Goal: Book appointment/travel/reservation

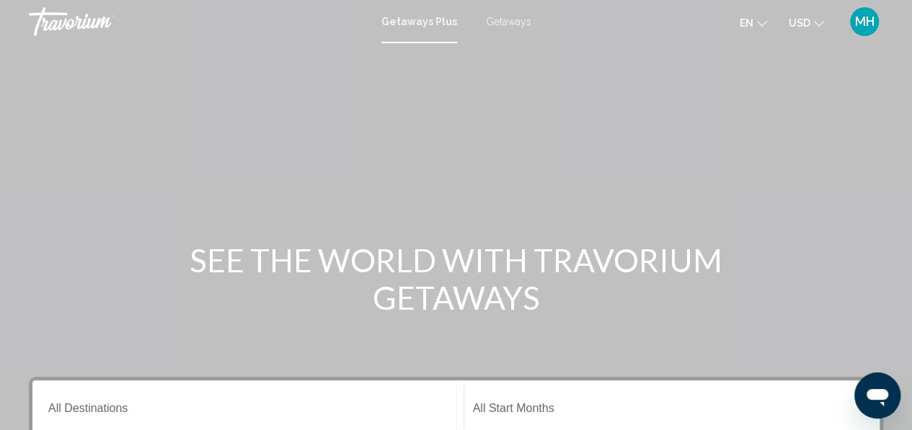
click at [807, 15] on button "USD USD ($) MXN (Mex$) CAD (Can$) GBP (£) EUR (€) AUD (A$) NZD (NZ$) CNY (CN¥)" at bounding box center [805, 22] width 35 height 21
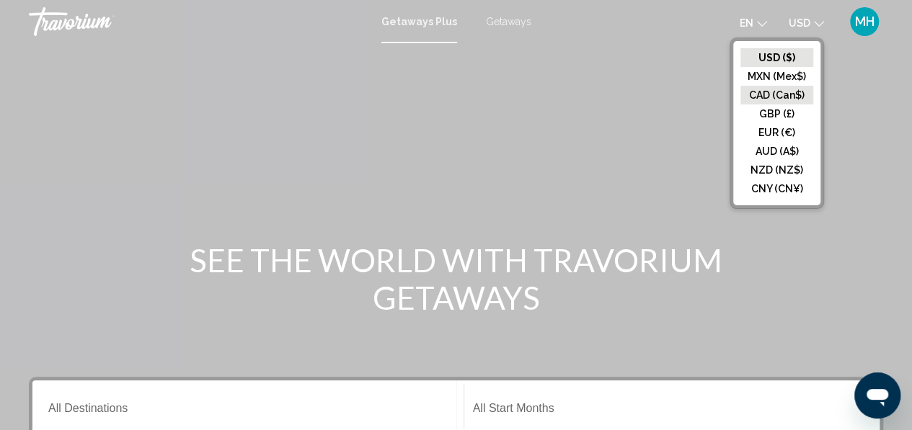
click at [776, 88] on button "CAD (Can$)" at bounding box center [776, 95] width 73 height 19
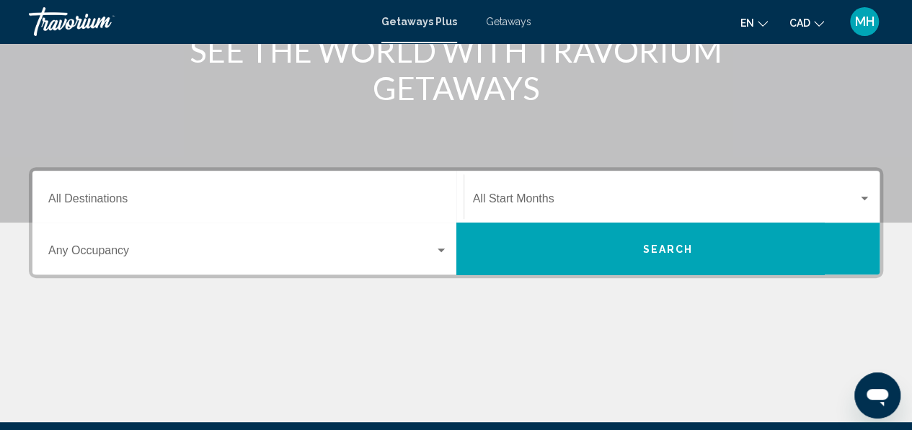
scroll to position [195, 0]
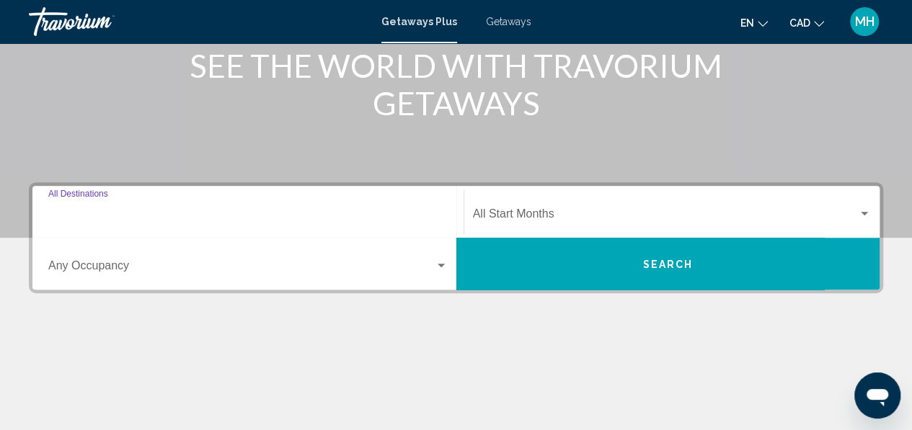
click at [293, 215] on input "Destination All Destinations" at bounding box center [247, 216] width 399 height 13
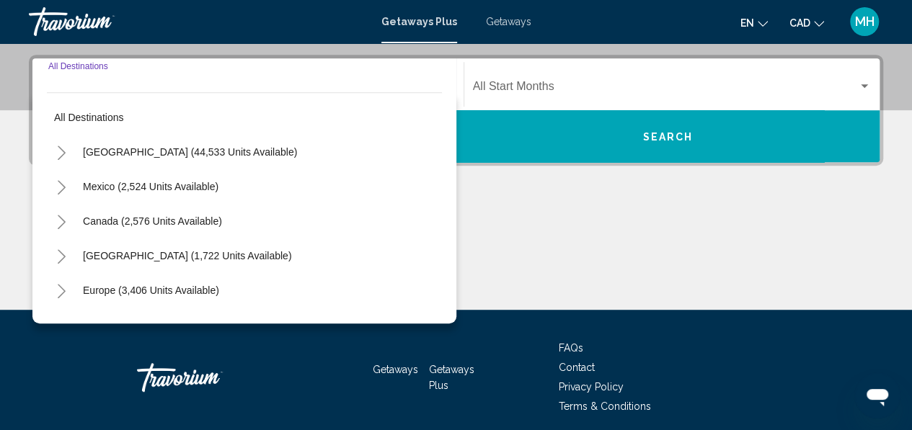
scroll to position [330, 0]
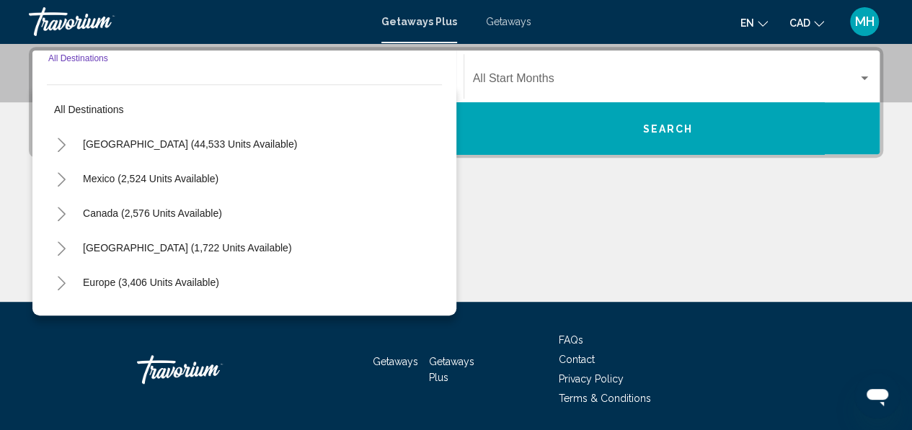
click at [133, 77] on input "Destination All Destinations" at bounding box center [247, 81] width 399 height 13
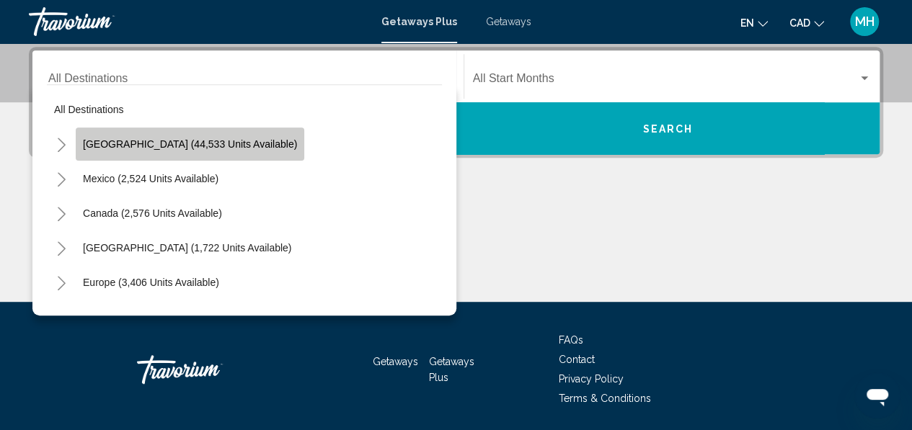
click at [207, 140] on span "[GEOGRAPHIC_DATA] (44,533 units available)" at bounding box center [190, 144] width 214 height 12
type input "**********"
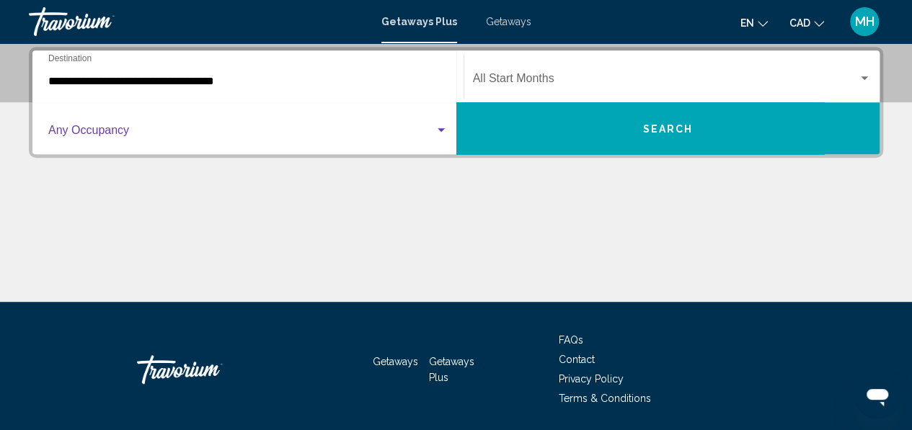
click at [151, 130] on span "Search widget" at bounding box center [241, 133] width 386 height 13
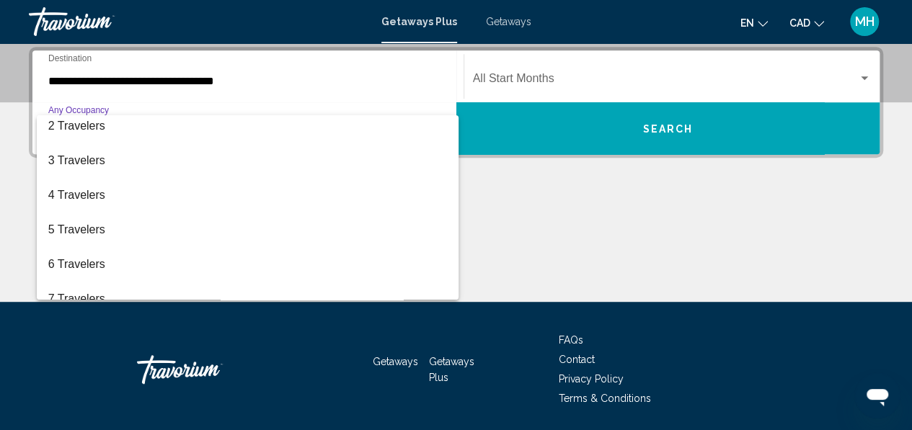
scroll to position [38, 0]
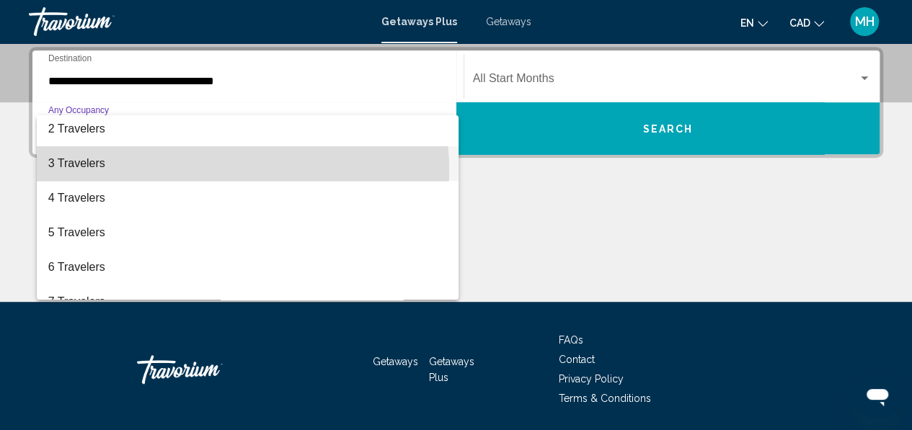
click at [187, 171] on span "3 Travelers" at bounding box center [247, 163] width 399 height 35
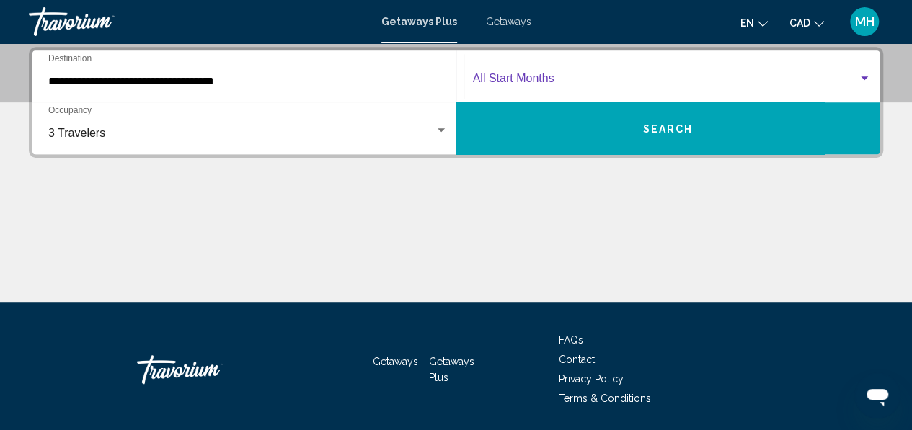
click at [504, 75] on span "Search widget" at bounding box center [666, 81] width 386 height 13
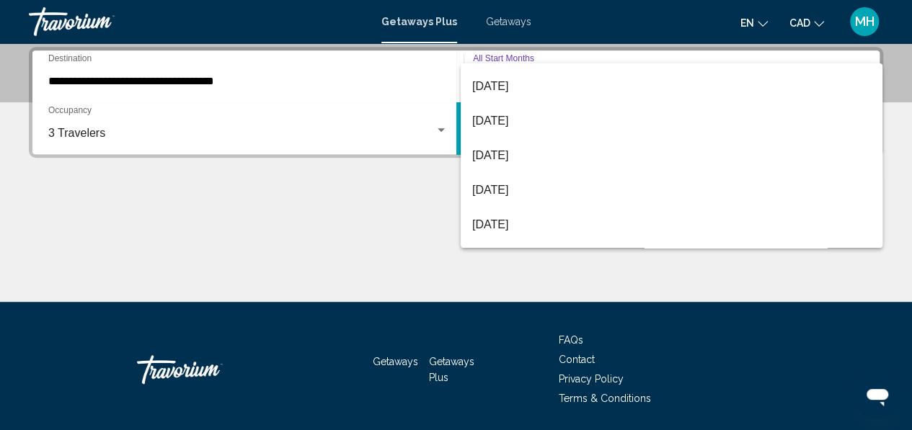
scroll to position [65, 0]
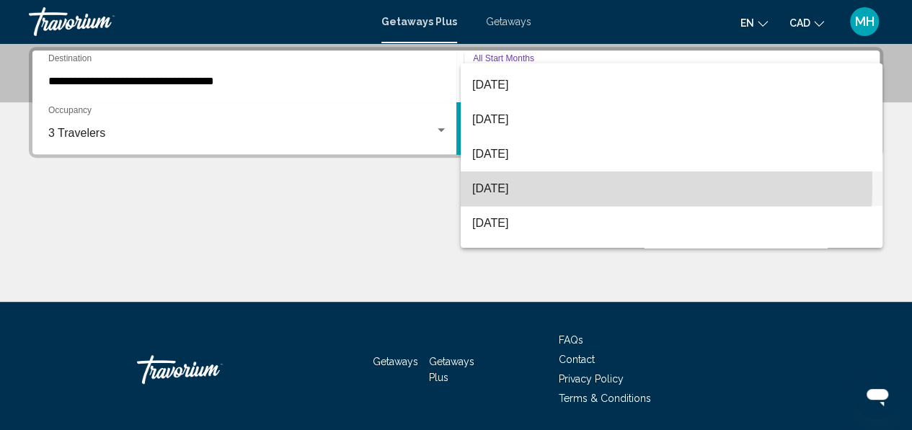
click at [564, 185] on span "[DATE]" at bounding box center [671, 189] width 398 height 35
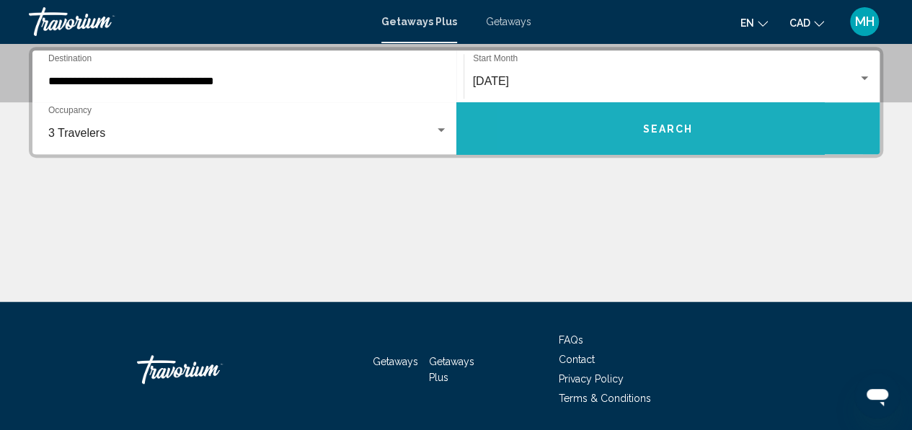
click at [597, 123] on button "Search" at bounding box center [668, 128] width 424 height 52
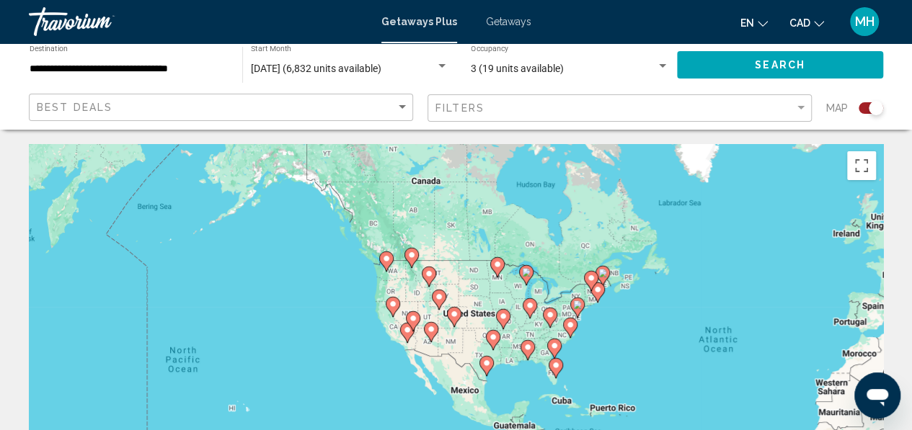
drag, startPoint x: 55, startPoint y: 251, endPoint x: 368, endPoint y: 254, distance: 313.5
click at [368, 254] on div "To activate drag with keyboard, press Alt + Enter. Once in keyboard drag state,…" at bounding box center [456, 360] width 854 height 432
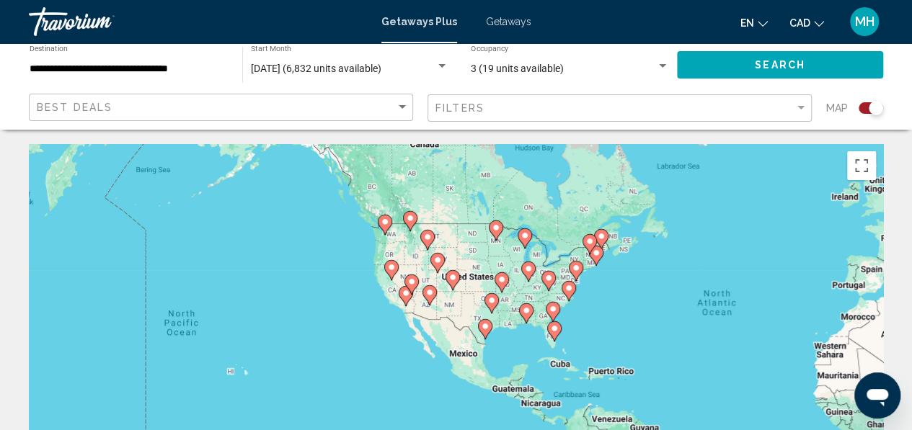
drag, startPoint x: 270, startPoint y: 288, endPoint x: 254, endPoint y: 236, distance: 54.5
click at [254, 236] on div "To activate drag with keyboard, press Alt + Enter. Once in keyboard drag state,…" at bounding box center [456, 360] width 854 height 432
click at [429, 70] on div "[DATE] (6,832 units available)" at bounding box center [343, 69] width 184 height 12
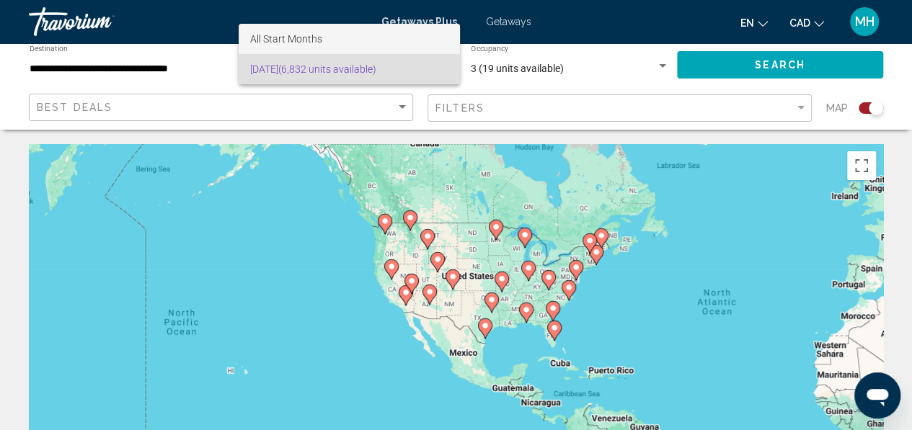
click at [362, 34] on span "All Start Months" at bounding box center [349, 39] width 198 height 30
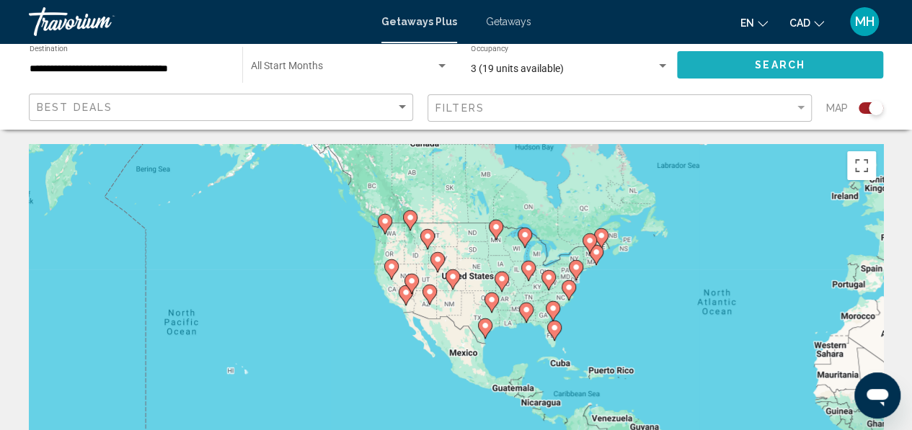
click at [713, 66] on button "Search" at bounding box center [780, 64] width 206 height 27
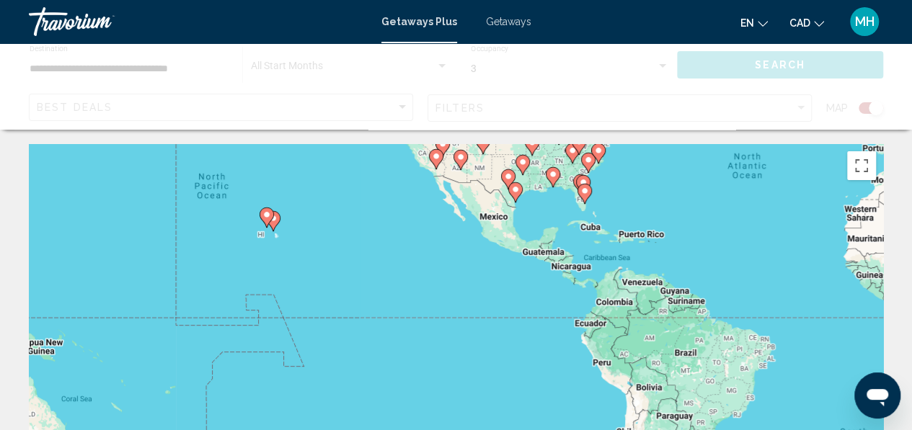
drag, startPoint x: 275, startPoint y: 349, endPoint x: 306, endPoint y: 203, distance: 149.5
click at [306, 203] on div "To activate drag with keyboard, press Alt + Enter. Once in keyboard drag state,…" at bounding box center [456, 360] width 854 height 432
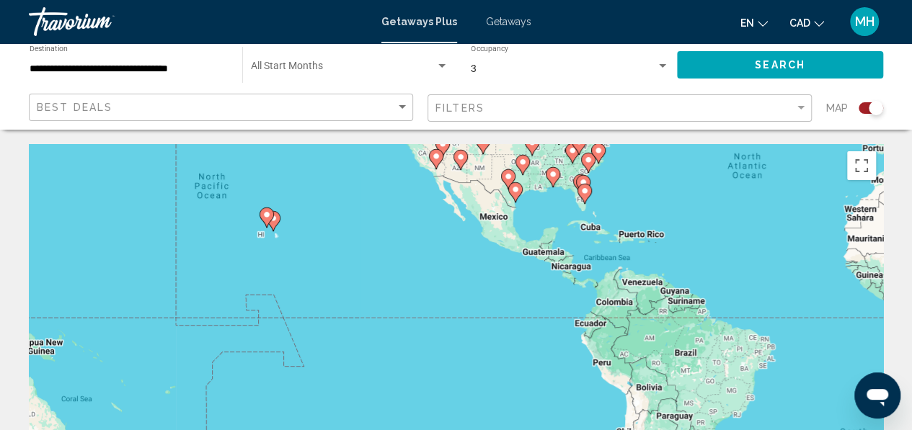
click at [285, 231] on div "To activate drag with keyboard, press Alt + Enter. Once in keyboard drag state,…" at bounding box center [456, 360] width 854 height 432
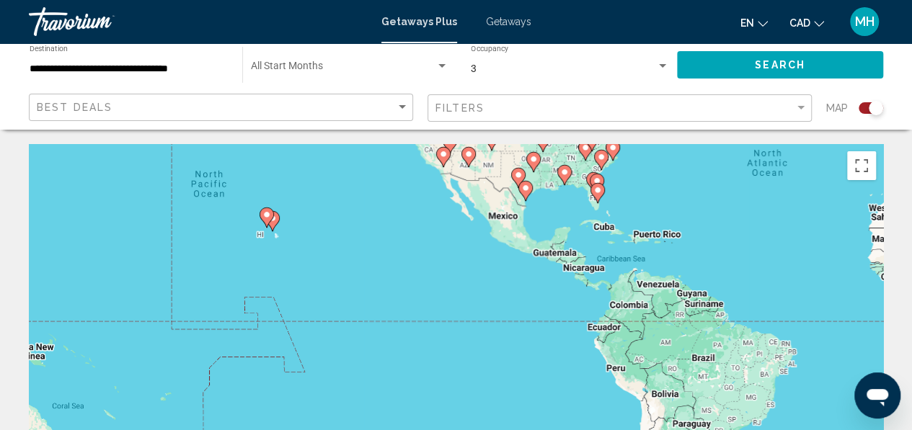
click at [285, 231] on div "To activate drag with keyboard, press Alt + Enter. Once in keyboard drag state,…" at bounding box center [456, 360] width 854 height 432
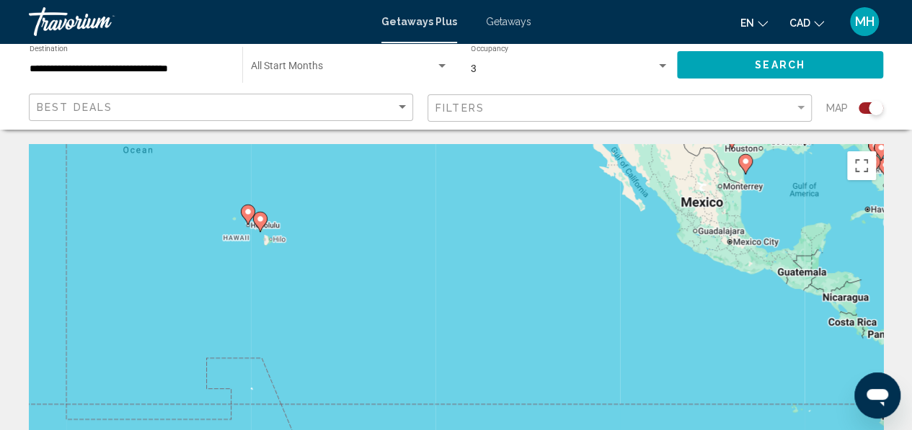
click at [285, 231] on div "To activate drag with keyboard, press Alt + Enter. Once in keyboard drag state,…" at bounding box center [456, 360] width 854 height 432
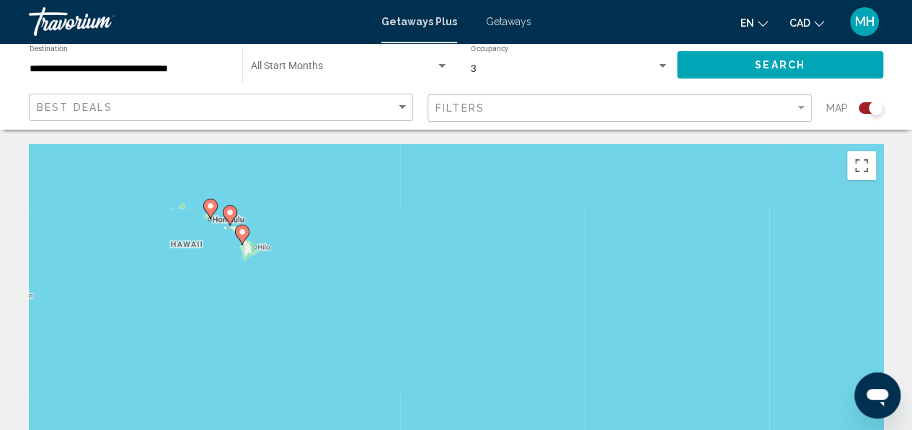
click at [285, 231] on div "To activate drag with keyboard, press Alt + Enter. Once in keyboard drag state,…" at bounding box center [456, 360] width 854 height 432
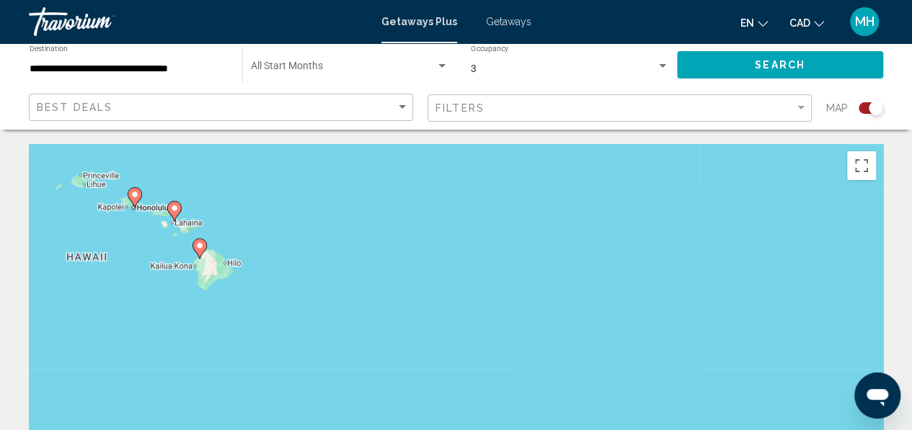
click at [285, 231] on div "To activate drag with keyboard, press Alt + Enter. Once in keyboard drag state,…" at bounding box center [456, 360] width 854 height 432
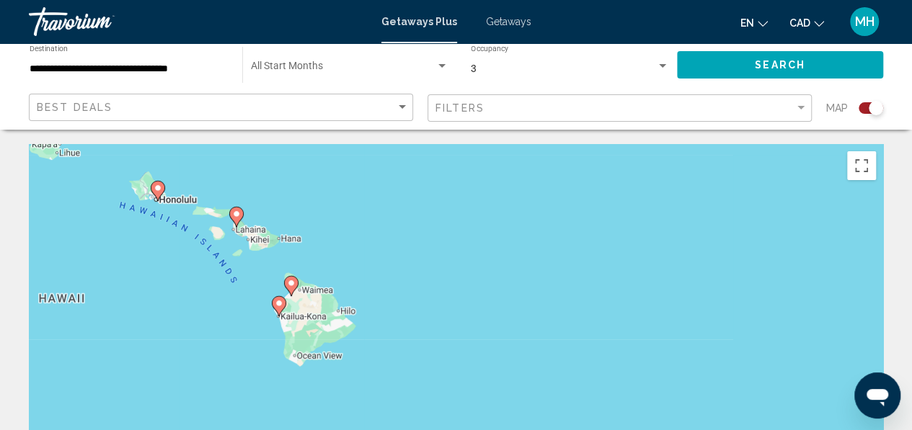
drag, startPoint x: 131, startPoint y: 214, endPoint x: 316, endPoint y: 237, distance: 185.9
click at [316, 237] on div "To activate drag with keyboard, press Alt + Enter. Once in keyboard drag state,…" at bounding box center [456, 360] width 854 height 432
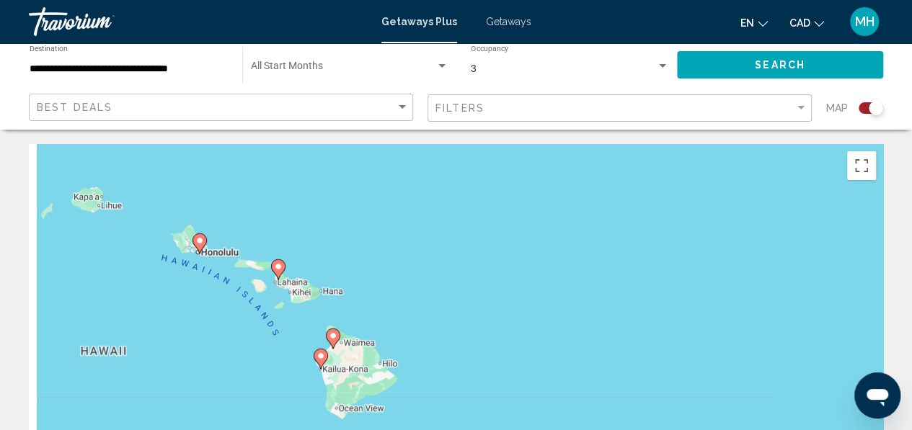
drag, startPoint x: 316, startPoint y: 237, endPoint x: 366, endPoint y: 301, distance: 81.6
click at [366, 301] on div "To activate drag with keyboard, press Alt + Enter. Once in keyboard drag state,…" at bounding box center [456, 360] width 854 height 432
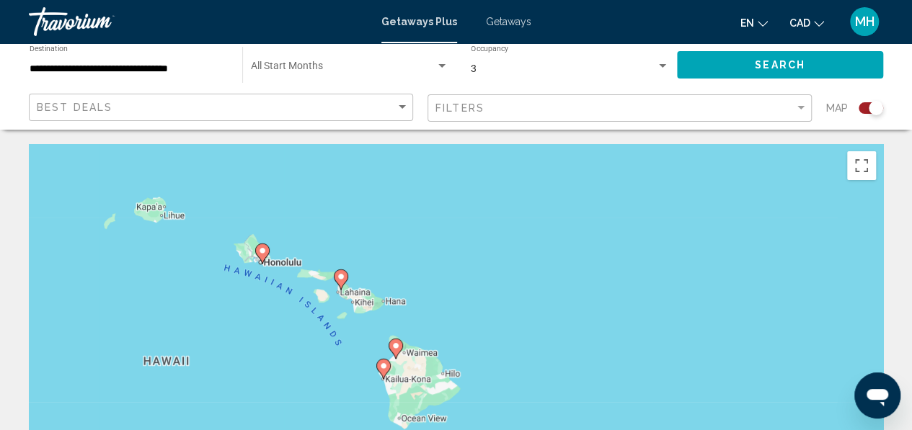
drag, startPoint x: 339, startPoint y: 263, endPoint x: 390, endPoint y: 247, distance: 53.6
click at [390, 247] on div "To activate drag with keyboard, press Alt + Enter. Once in keyboard drag state,…" at bounding box center [456, 360] width 854 height 432
click at [261, 251] on image "Main content" at bounding box center [262, 250] width 9 height 9
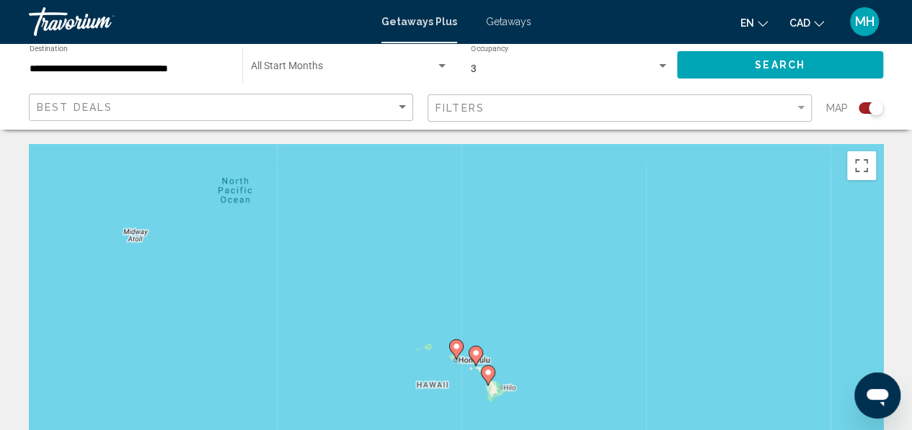
click at [458, 349] on image "Main content" at bounding box center [456, 346] width 9 height 9
type input "**********"
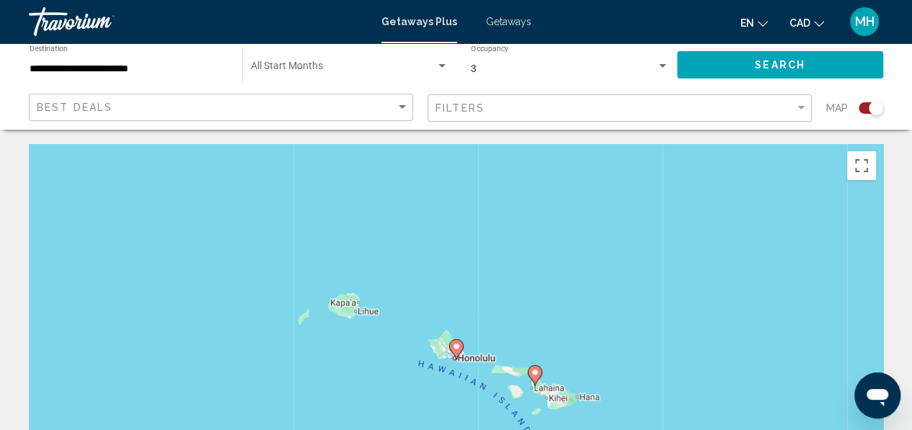
click at [458, 349] on image "Main content" at bounding box center [456, 346] width 9 height 9
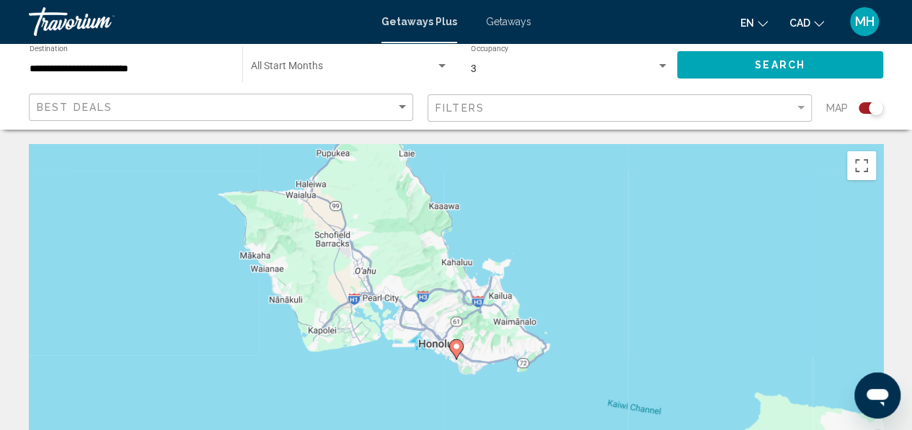
click at [458, 349] on image "Main content" at bounding box center [456, 346] width 9 height 9
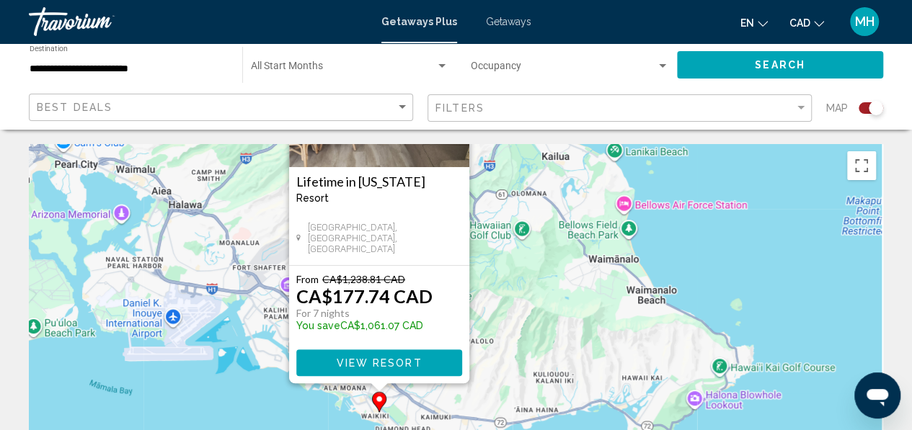
drag, startPoint x: 589, startPoint y: 322, endPoint x: 510, endPoint y: 177, distance: 165.1
click at [510, 177] on div "To activate drag with keyboard, press Alt + Enter. Once in keyboard drag state,…" at bounding box center [456, 360] width 854 height 432
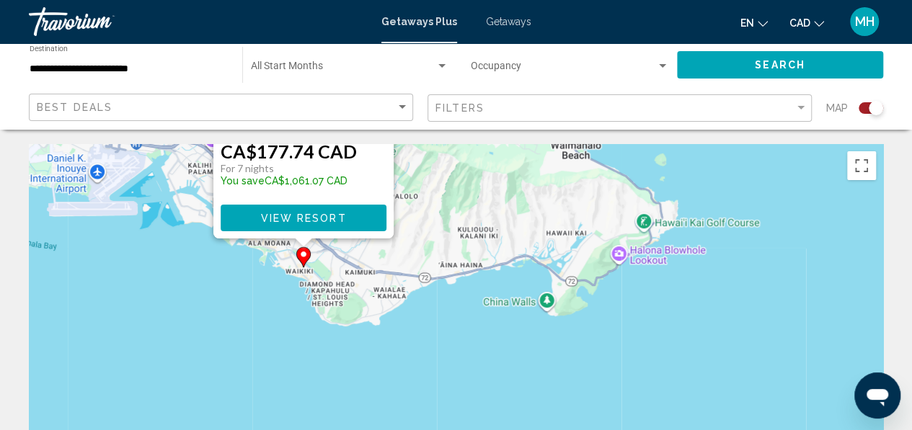
drag, startPoint x: 520, startPoint y: 288, endPoint x: 442, endPoint y: 139, distance: 167.3
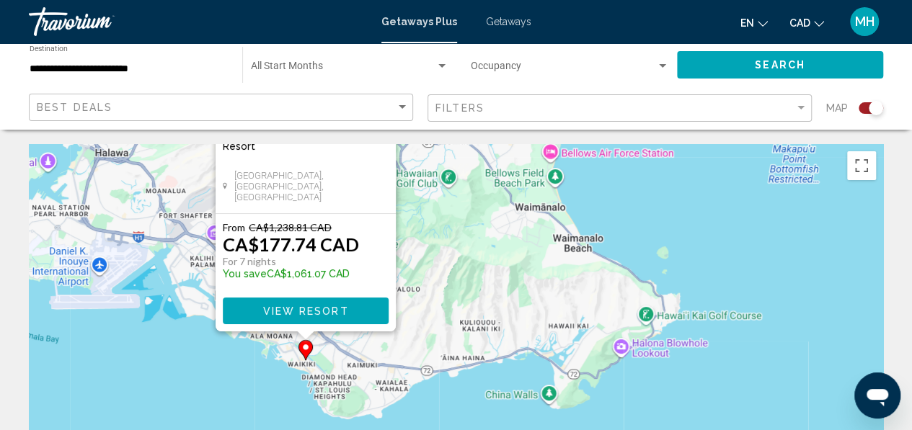
drag, startPoint x: 499, startPoint y: 211, endPoint x: 457, endPoint y: 270, distance: 71.8
click at [457, 270] on div "To activate drag with keyboard, press Alt + Enter. Once in keyboard drag state,…" at bounding box center [456, 360] width 854 height 432
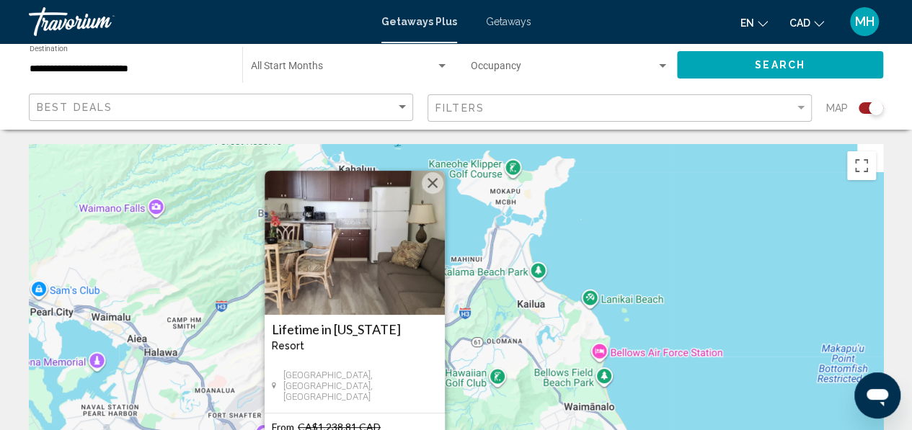
drag, startPoint x: 406, startPoint y: 218, endPoint x: 505, endPoint y: 463, distance: 264.4
click at [505, 429] on html "**********" at bounding box center [456, 215] width 912 height 430
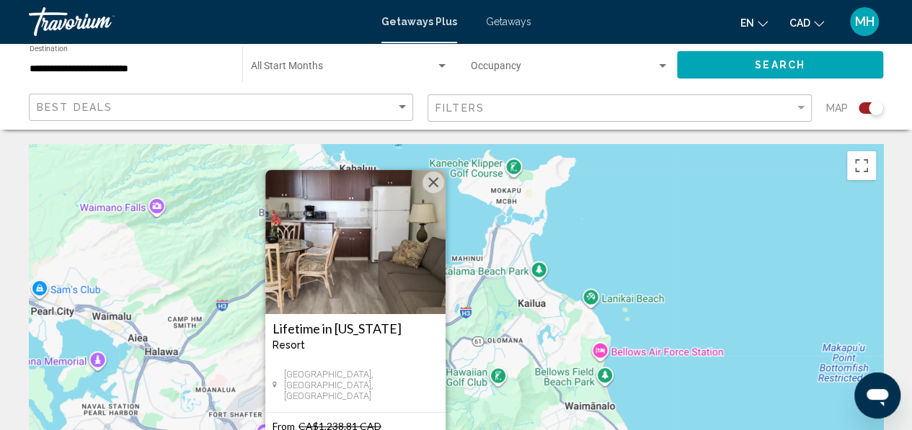
click at [436, 180] on button "Close" at bounding box center [433, 183] width 22 height 22
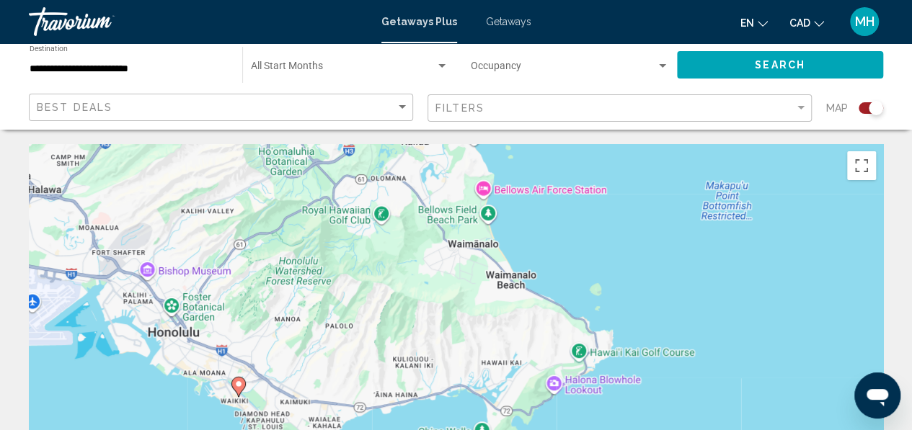
drag, startPoint x: 471, startPoint y: 355, endPoint x: 339, endPoint y: 178, distance: 220.8
click at [339, 178] on div "To activate drag with keyboard, press Alt + Enter. Once in keyboard drag state,…" at bounding box center [456, 360] width 854 height 432
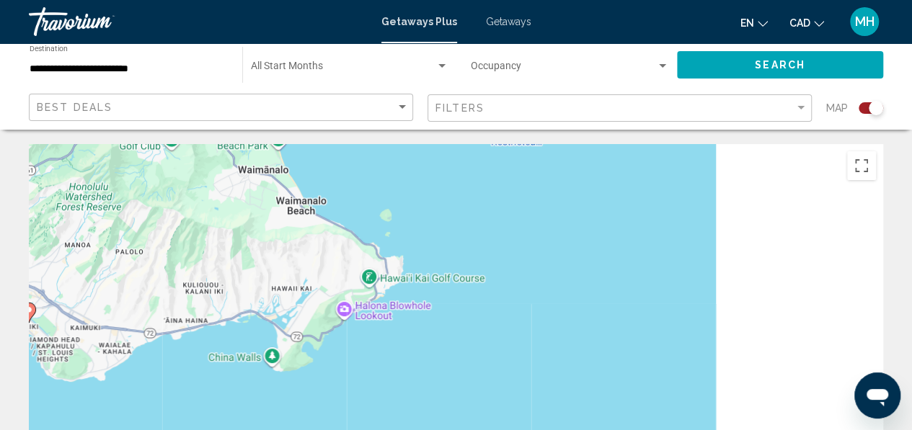
drag, startPoint x: 643, startPoint y: 306, endPoint x: 326, endPoint y: 201, distance: 333.2
click at [326, 201] on div "To activate drag with keyboard, press Alt + Enter. Once in keyboard drag state,…" at bounding box center [456, 360] width 854 height 432
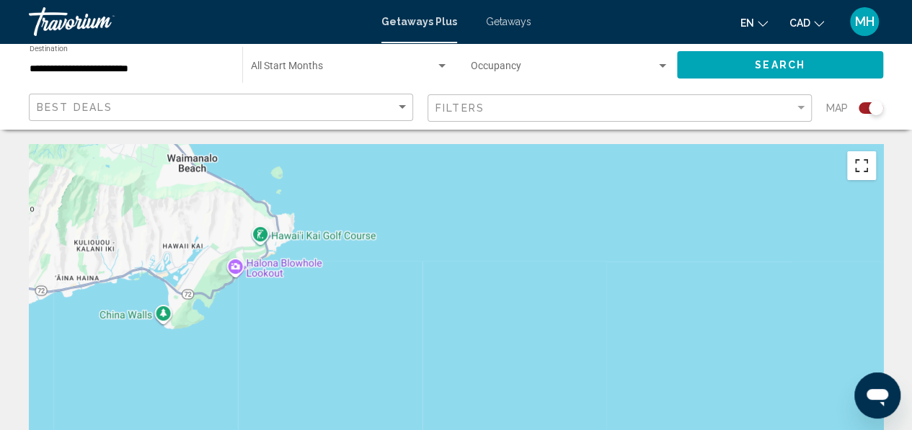
click at [870, 174] on button "Toggle fullscreen view" at bounding box center [861, 165] width 29 height 29
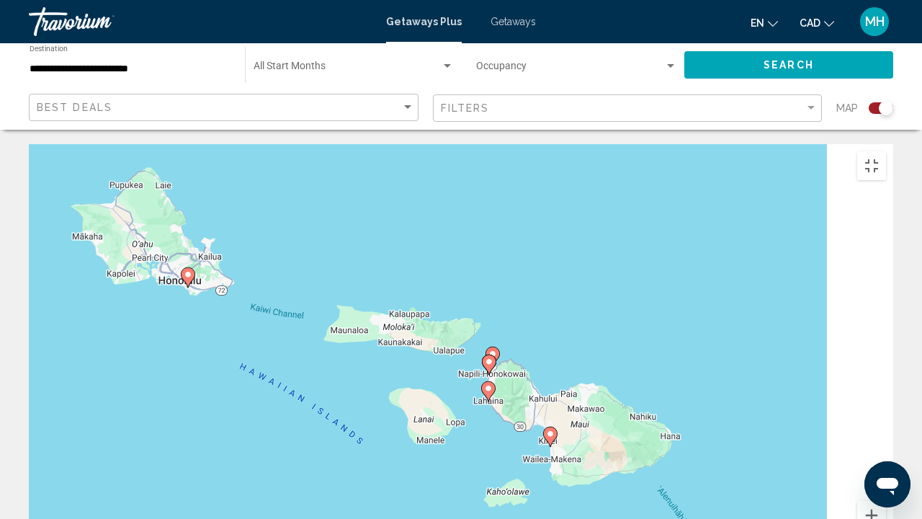
drag, startPoint x: 653, startPoint y: 434, endPoint x: 437, endPoint y: 367, distance: 225.6
click at [437, 367] on div "To activate drag with keyboard, press Alt + Enter. Once in keyboard drag state,…" at bounding box center [461, 360] width 865 height 432
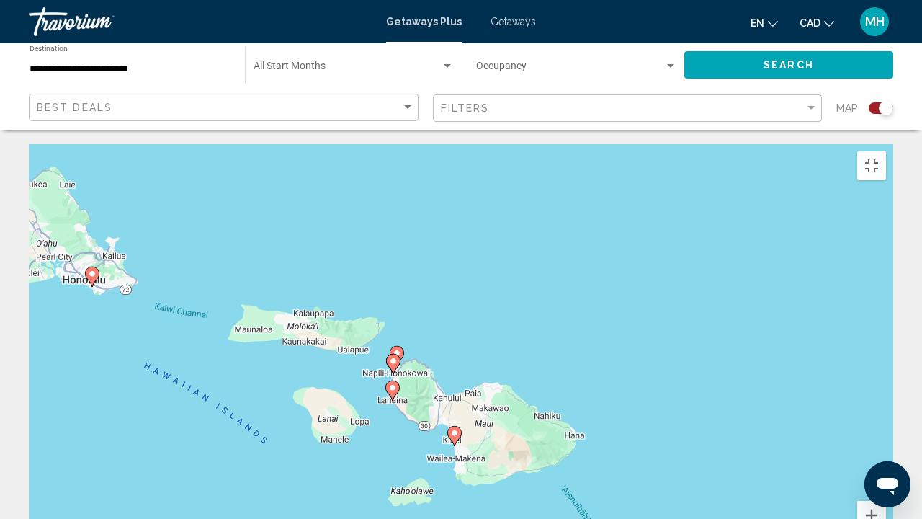
drag, startPoint x: 304, startPoint y: 314, endPoint x: 187, endPoint y: 313, distance: 116.7
click at [187, 313] on div "To activate drag with keyboard, press Alt + Enter. Once in keyboard drag state,…" at bounding box center [461, 360] width 865 height 432
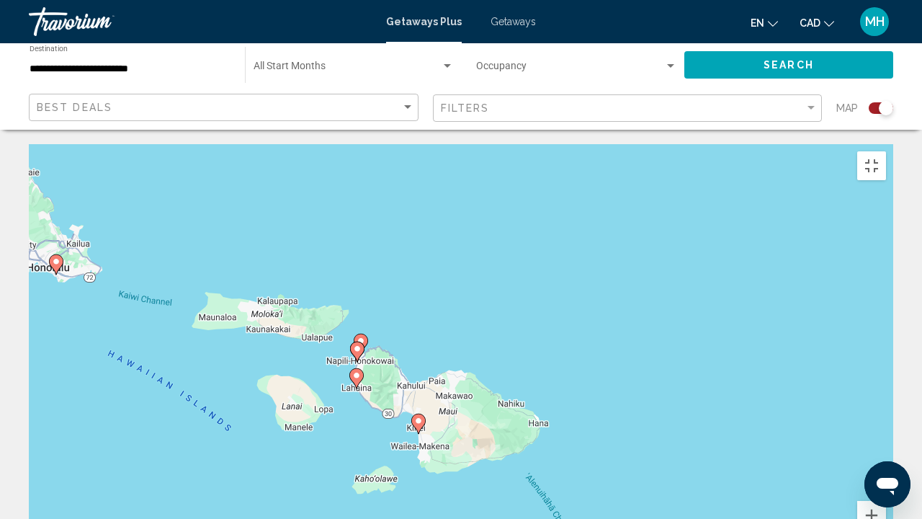
click at [371, 231] on div "To activate drag with keyboard, press Alt + Enter. Once in keyboard drag state,…" at bounding box center [461, 360] width 865 height 432
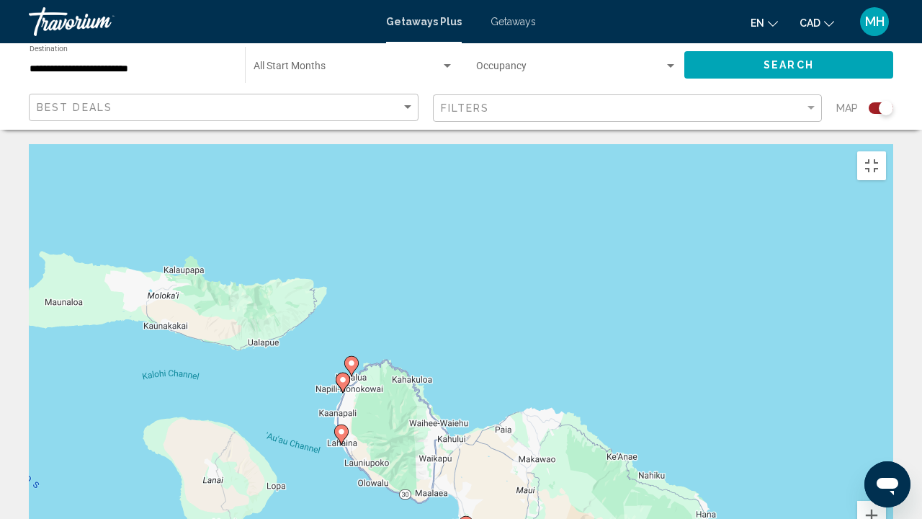
click at [371, 231] on div "To activate drag with keyboard, press Alt + Enter. Once in keyboard drag state,…" at bounding box center [461, 360] width 865 height 432
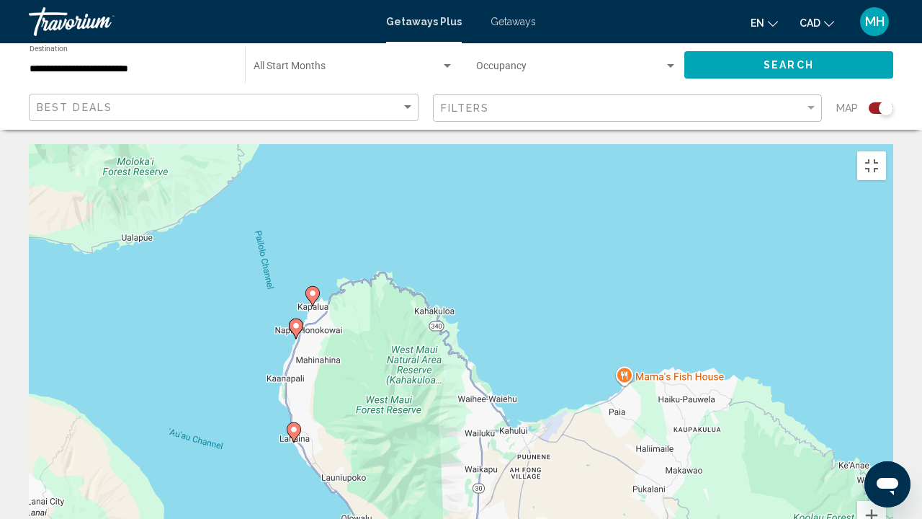
drag, startPoint x: 392, startPoint y: 394, endPoint x: 363, endPoint y: 264, distance: 133.6
click at [363, 264] on div "To activate drag with keyboard, press Alt + Enter. Once in keyboard drag state,…" at bounding box center [461, 360] width 865 height 432
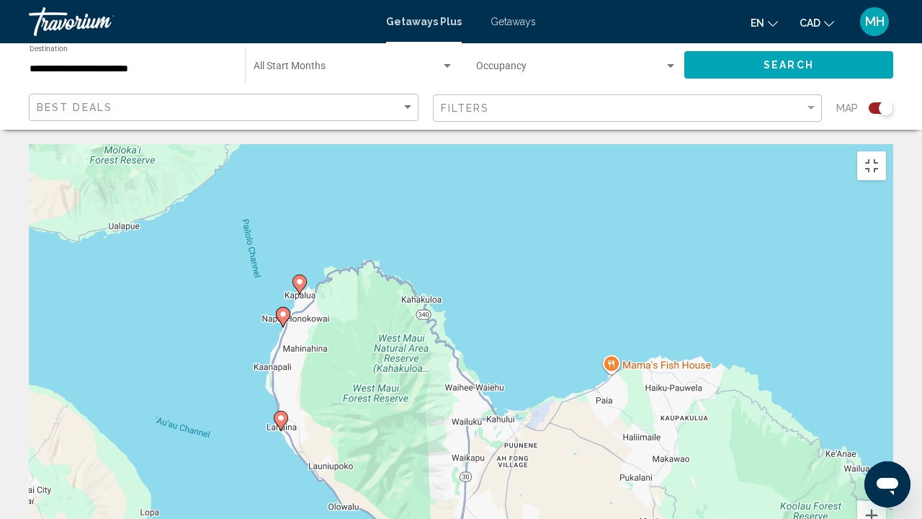
click at [282, 414] on image "Main content" at bounding box center [281, 418] width 9 height 9
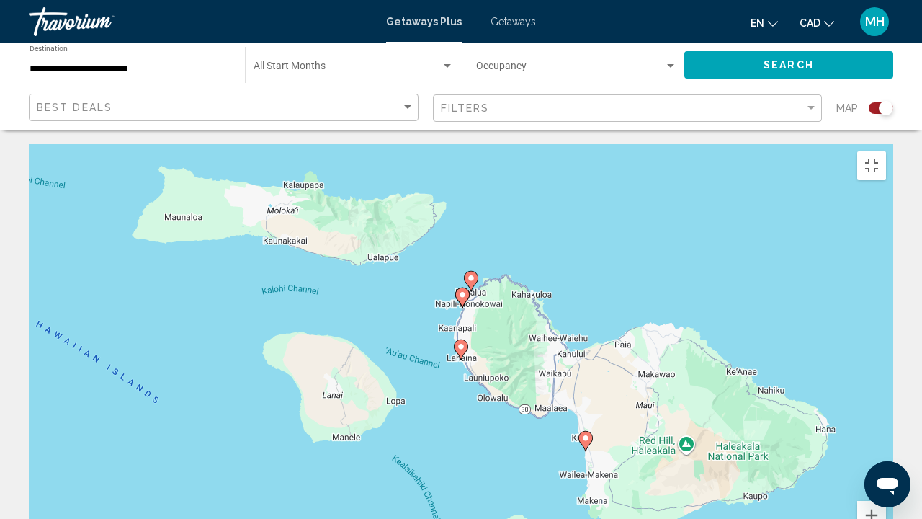
click at [460, 342] on image "Main content" at bounding box center [461, 346] width 9 height 9
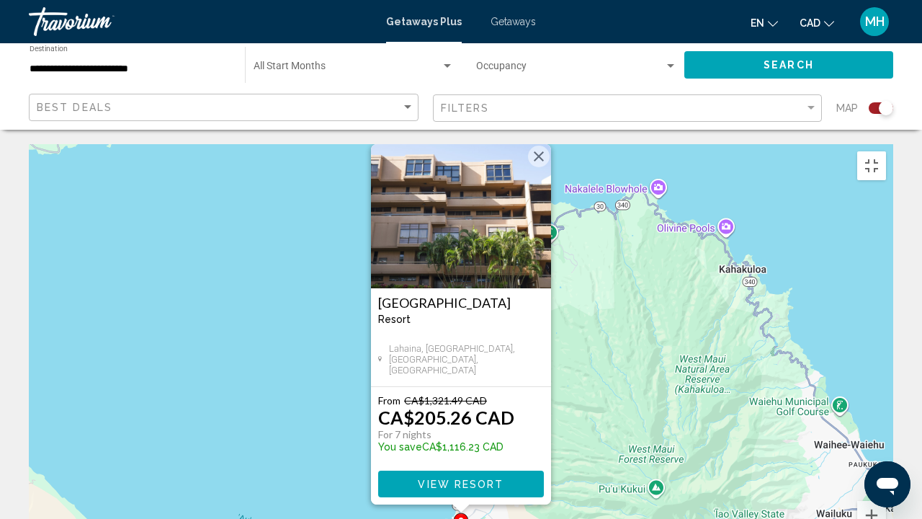
click at [541, 146] on button "Close" at bounding box center [539, 157] width 22 height 22
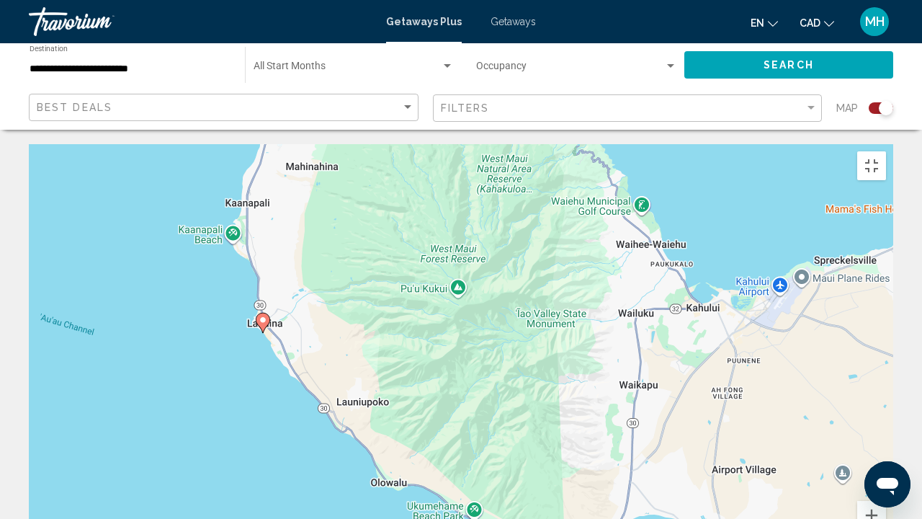
drag, startPoint x: 613, startPoint y: 265, endPoint x: 402, endPoint y: 54, distance: 298.6
click at [402, 144] on div "To activate drag with keyboard, press Alt + Enter. Once in keyboard drag state,…" at bounding box center [461, 360] width 865 height 432
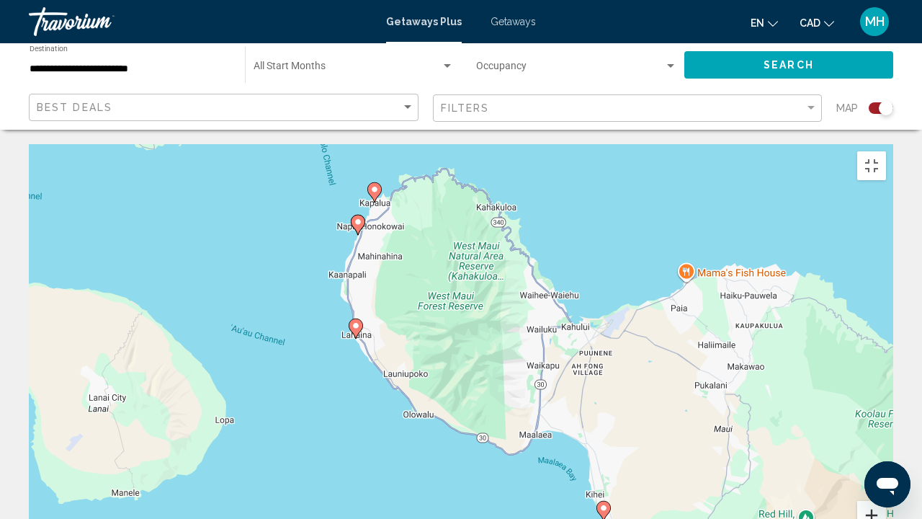
click at [886, 429] on button "Zoom in" at bounding box center [872, 515] width 29 height 29
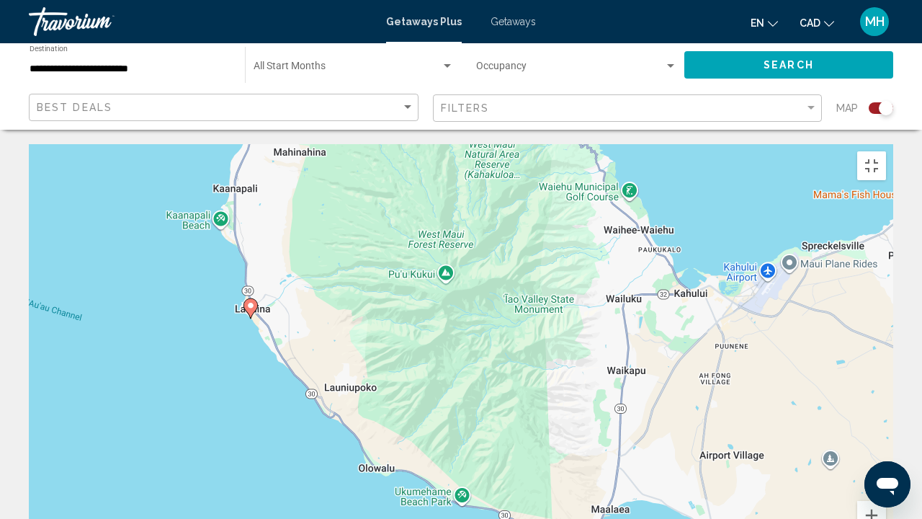
click at [251, 301] on image "Main content" at bounding box center [250, 305] width 9 height 9
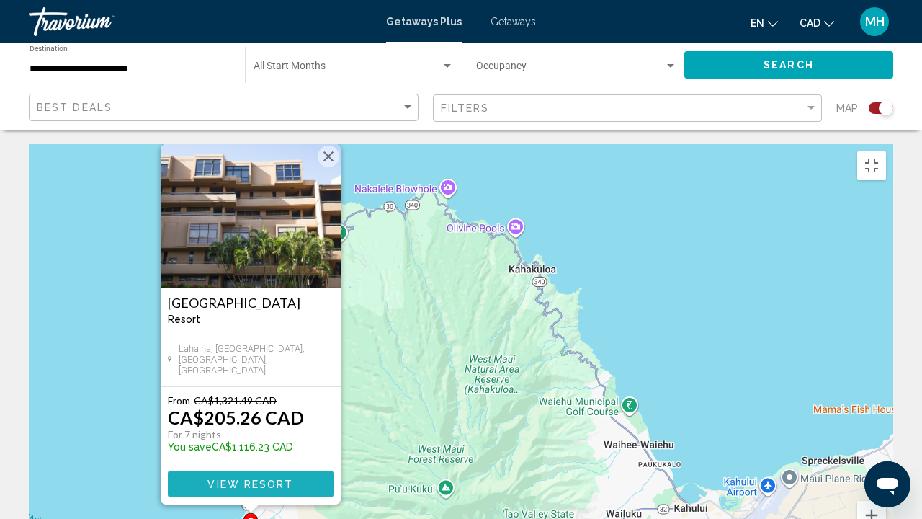
click at [280, 429] on span "View Resort" at bounding box center [251, 484] width 86 height 12
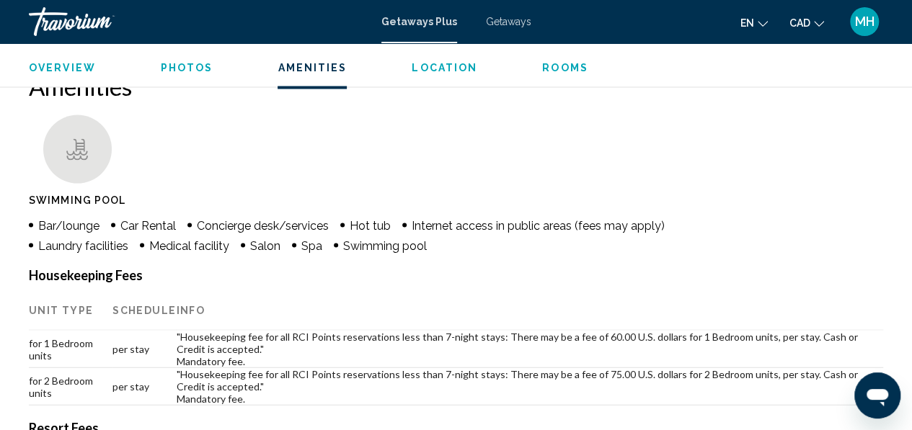
scroll to position [1339, 0]
